Goal: Book appointment/travel/reservation

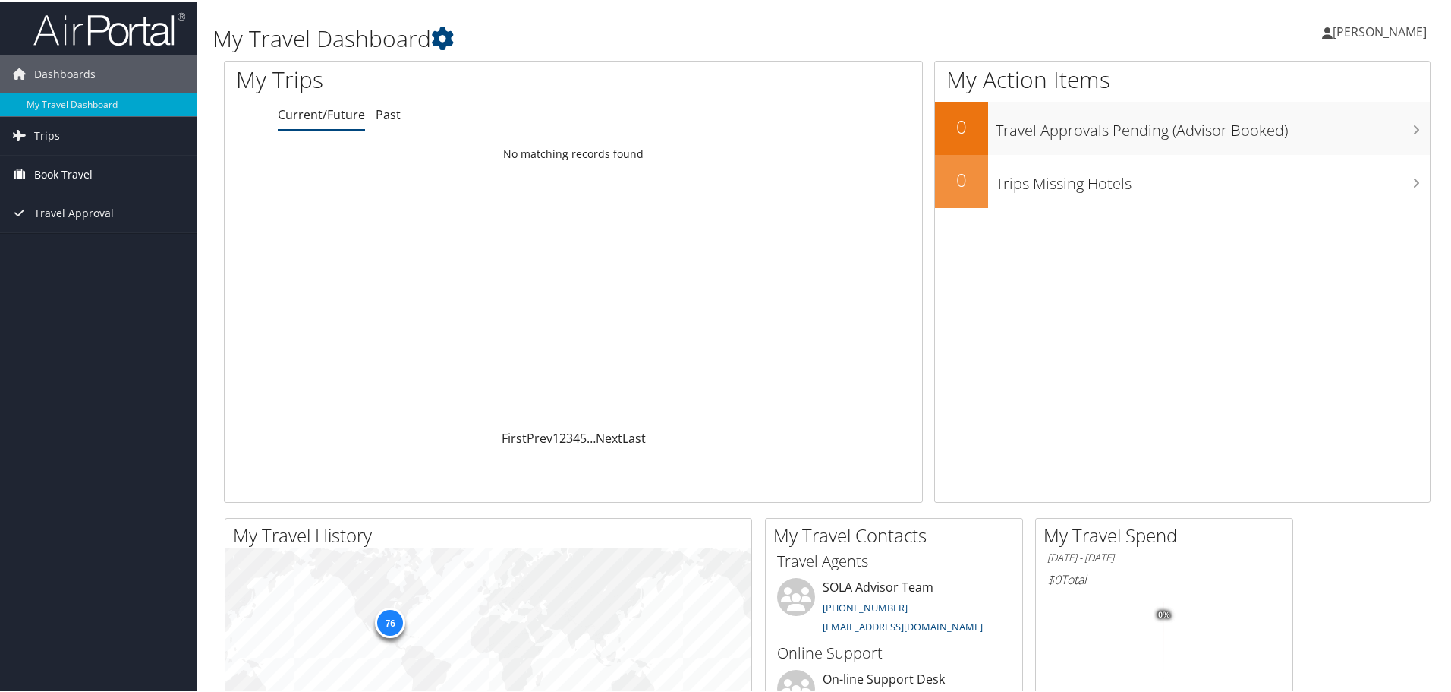
click at [54, 175] on span "Book Travel" at bounding box center [63, 173] width 58 height 38
click at [52, 222] on link "Book/Manage Online Trips" at bounding box center [98, 226] width 197 height 23
